Goal: Task Accomplishment & Management: Manage account settings

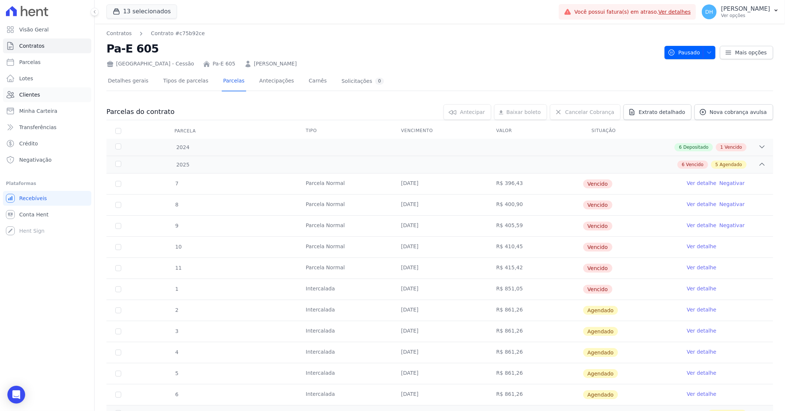
click at [41, 95] on link "Clientes" at bounding box center [47, 94] width 88 height 15
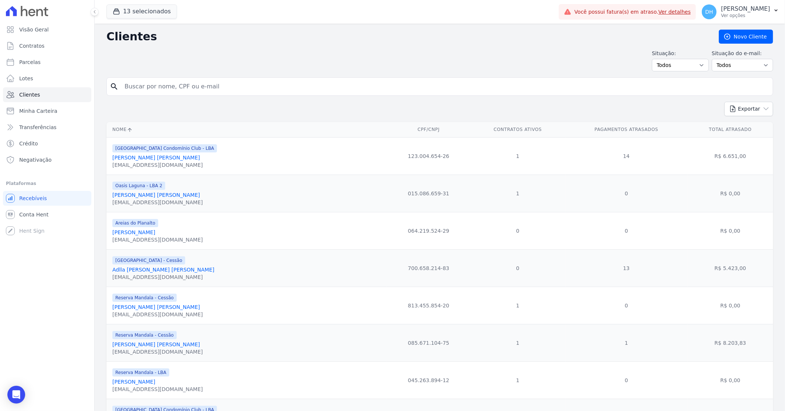
click at [182, 86] on input "search" at bounding box center [445, 86] width 650 height 15
type input "rosifran"
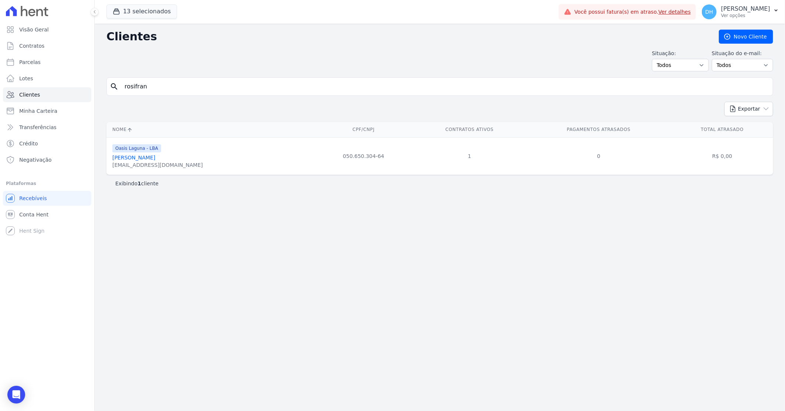
click at [155, 160] on link "[PERSON_NAME]" at bounding box center [133, 158] width 43 height 6
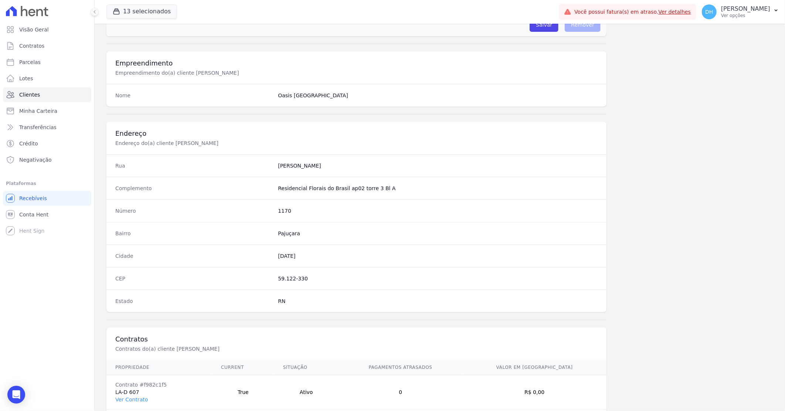
scroll to position [246, 0]
click at [131, 401] on link "Ver Contrato" at bounding box center [131, 398] width 33 height 6
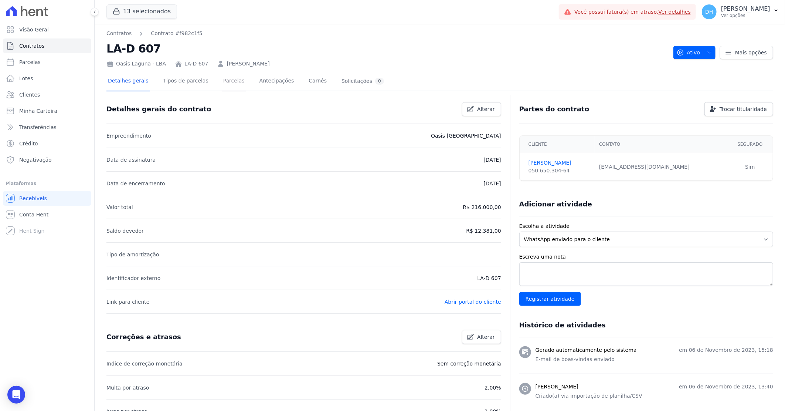
click at [222, 78] on link "Parcelas" at bounding box center [234, 82] width 24 height 20
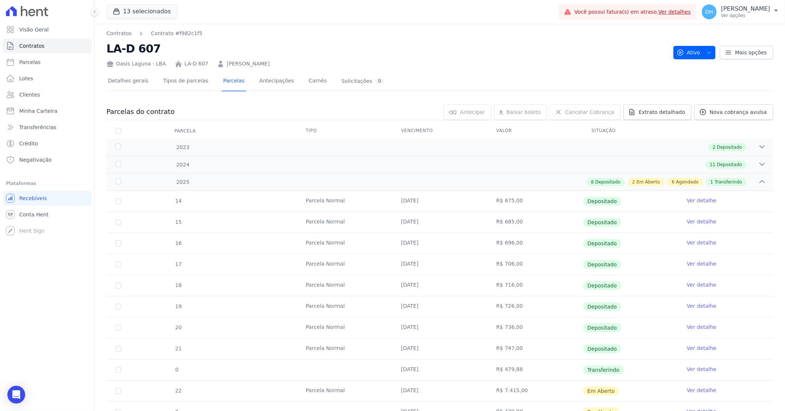
click at [699, 369] on link "Ver detalhe" at bounding box center [702, 368] width 30 height 7
